Goal: Information Seeking & Learning: Learn about a topic

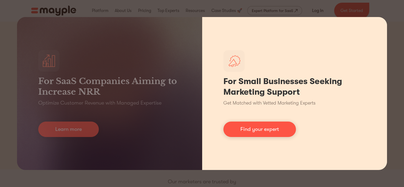
click at [372, 36] on div "For Small Businesses Seeking Marketing Support Get Matched with Vetted Marketin…" at bounding box center [294, 93] width 185 height 153
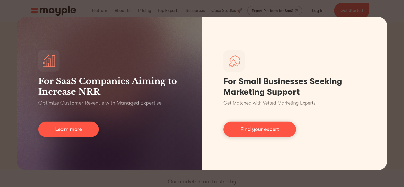
click at [391, 46] on div "For SaaS Companies Aiming to Increase NRR Optimize Customer Revenue with Manage…" at bounding box center [202, 93] width 404 height 187
click at [380, 14] on div "For SaaS Companies Aiming to Increase NRR Optimize Customer Revenue with Manage…" at bounding box center [202, 93] width 404 height 187
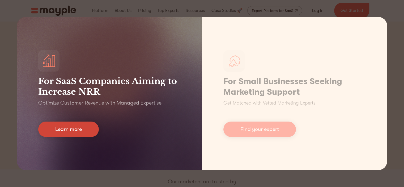
click at [68, 131] on link "Learn more" at bounding box center [68, 128] width 61 height 15
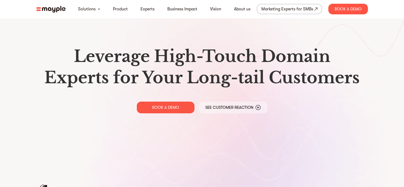
click at [55, 9] on img at bounding box center [50, 9] width 29 height 7
click at [246, 9] on link "About us" at bounding box center [242, 9] width 16 height 6
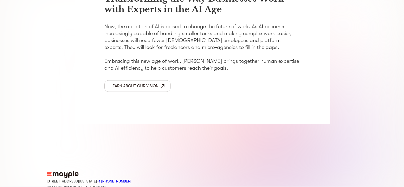
scroll to position [906, 0]
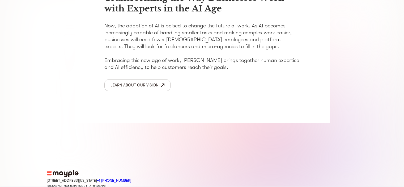
click at [141, 81] on div "Learn about our vision" at bounding box center [134, 84] width 48 height 7
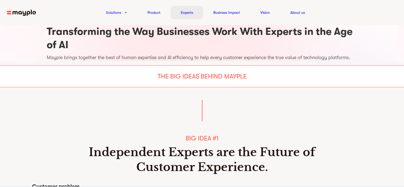
click at [183, 14] on link "Experts" at bounding box center [187, 12] width 12 height 6
